Goal: Task Accomplishment & Management: Manage account settings

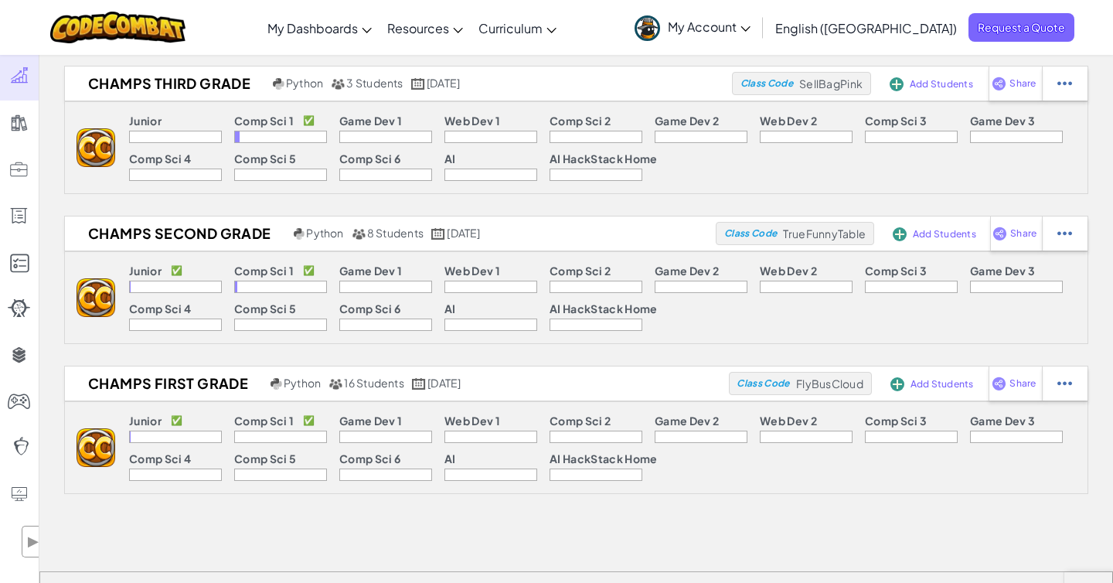
scroll to position [502, 0]
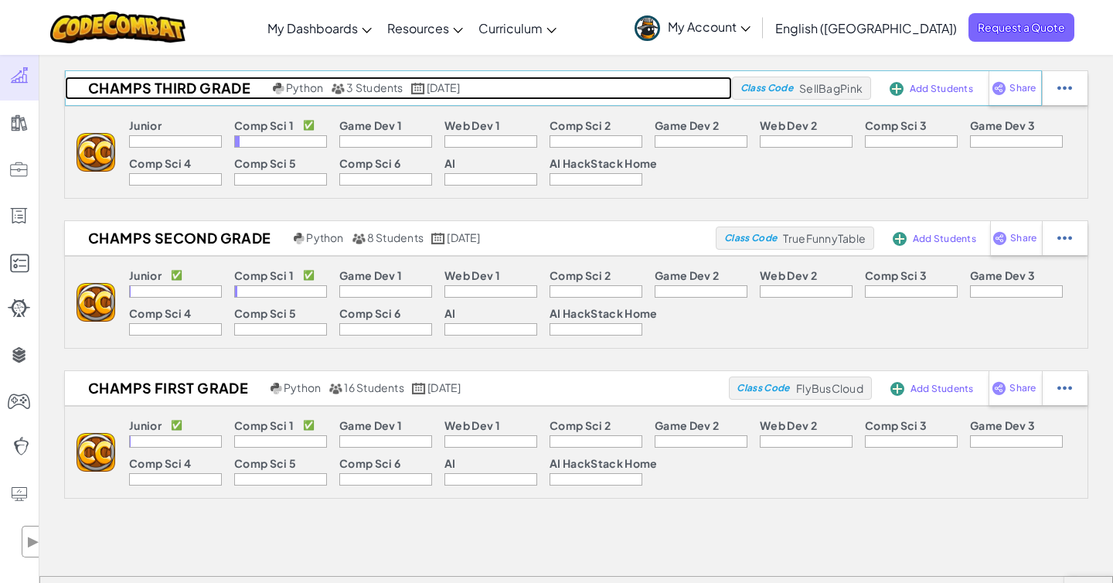
click at [219, 88] on h2 "Champs Third Grade" at bounding box center [167, 88] width 204 height 23
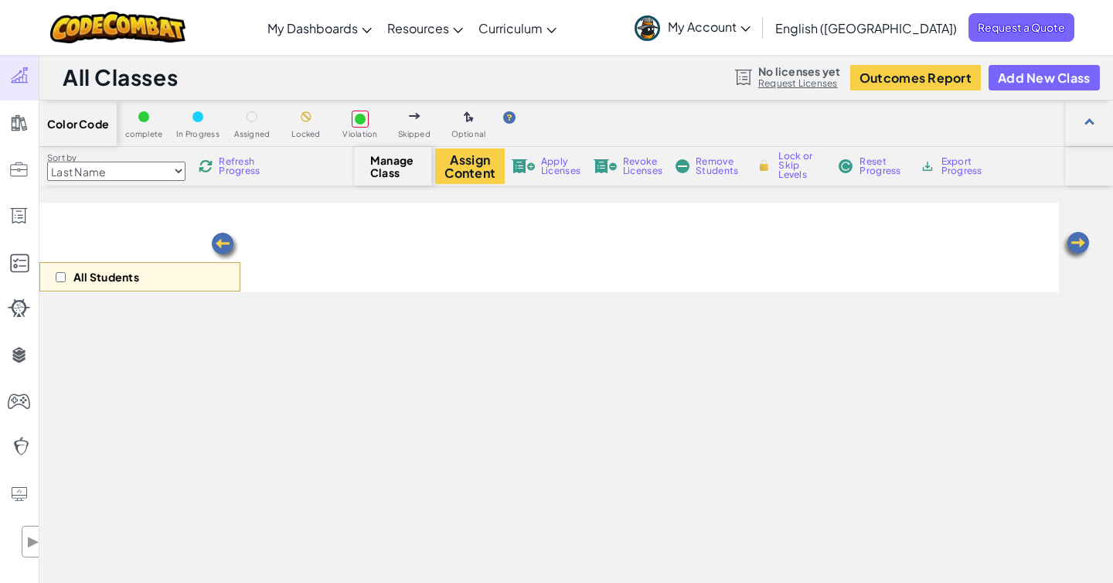
select select "560f1a9f22961295f9427742"
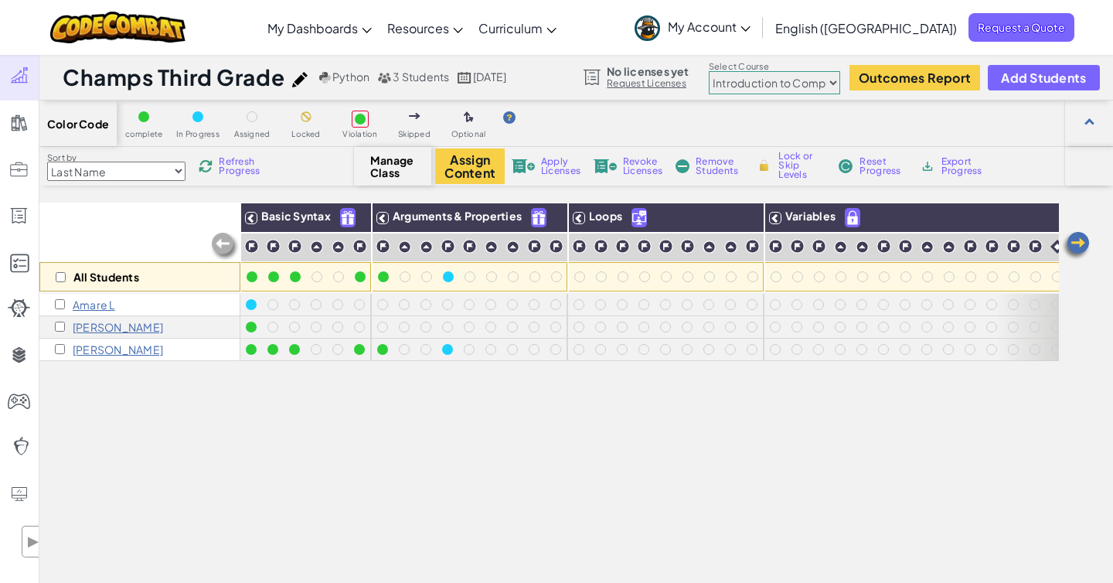
click at [751, 29] on span "My Account" at bounding box center [709, 27] width 83 height 16
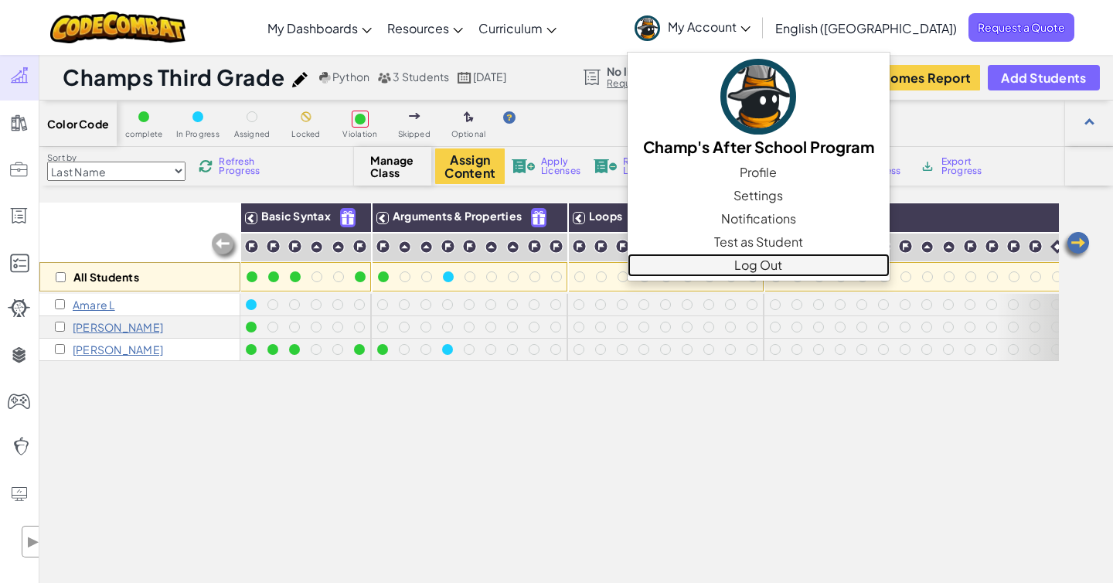
click at [846, 270] on link "Log Out" at bounding box center [759, 265] width 262 height 23
